Goal: Contribute content

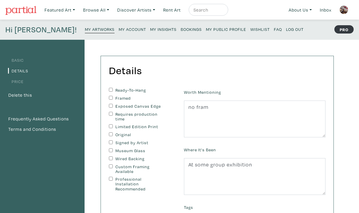
drag, startPoint x: 209, startPoint y: 166, endPoint x: 186, endPoint y: 169, distance: 23.6
click at [186, 169] on textarea "At some group exhibition" at bounding box center [255, 176] width 142 height 37
type textarea "3 group exhibition"
click at [169, 195] on div "Ready-To-Hang Framed Exposed Canvas Edge Requires production time Limited Editi…" at bounding box center [141, 179] width 75 height 182
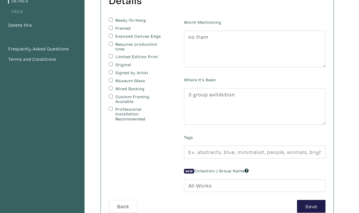
scroll to position [71, 0]
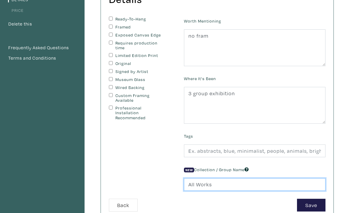
click at [188, 182] on input "All Works" at bounding box center [255, 184] width 142 height 13
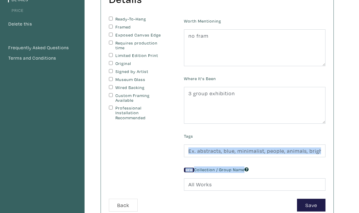
drag, startPoint x: 182, startPoint y: 188, endPoint x: 209, endPoint y: 131, distance: 63.2
click at [209, 132] on div "Worth Mentioning no fram Where It's Been 3 group exhibition Tags New Collection…" at bounding box center [255, 108] width 151 height 182
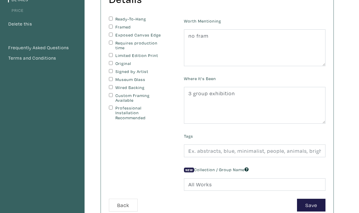
click at [136, 157] on div "Ready-To-Hang Framed Exposed Canvas Edge Requires production time Limited Editi…" at bounding box center [141, 108] width 75 height 182
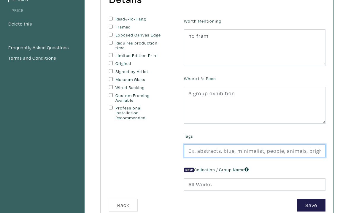
click at [219, 156] on input "text" at bounding box center [255, 151] width 142 height 13
click at [208, 152] on input "mixedmedia, #watercolor #pencilcolor #" at bounding box center [255, 151] width 142 height 13
click at [290, 154] on input "mixedmedia, #watercolor #pencilcolor #" at bounding box center [255, 151] width 142 height 13
type input "mixedmedia, #watercolor #pencilcolor #"
